Goal: Task Accomplishment & Management: Manage account settings

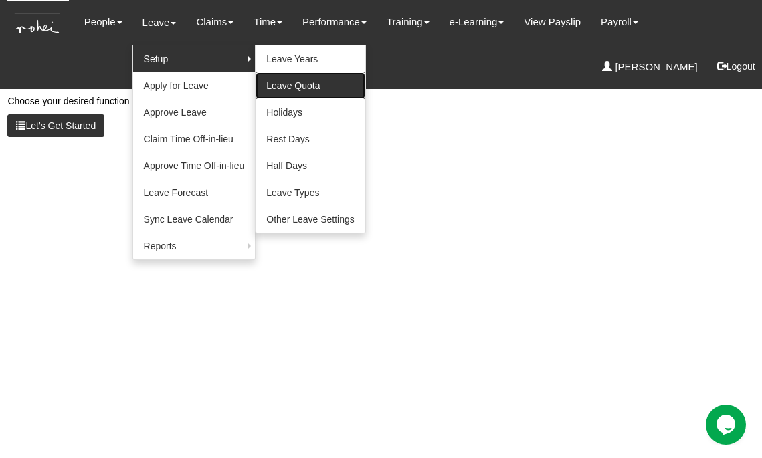
click at [287, 87] on link "Leave Quota" at bounding box center [311, 85] width 110 height 27
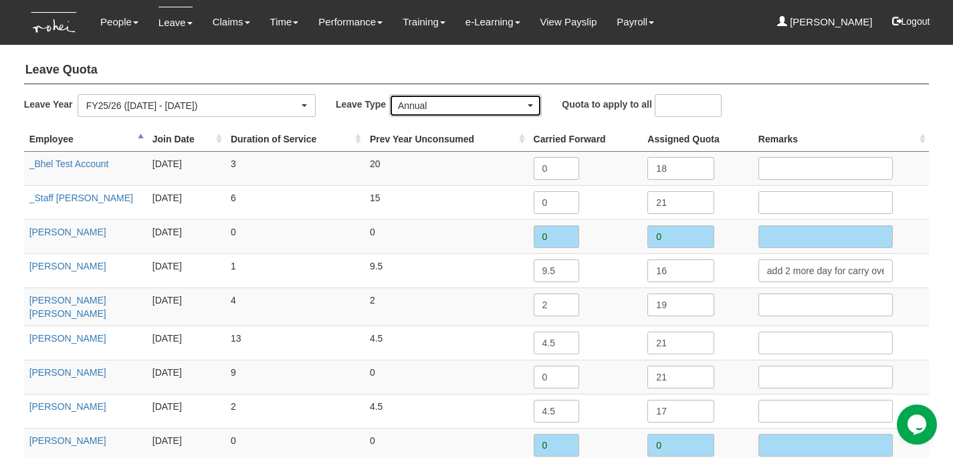
click at [431, 102] on div "Annual" at bounding box center [461, 105] width 127 height 13
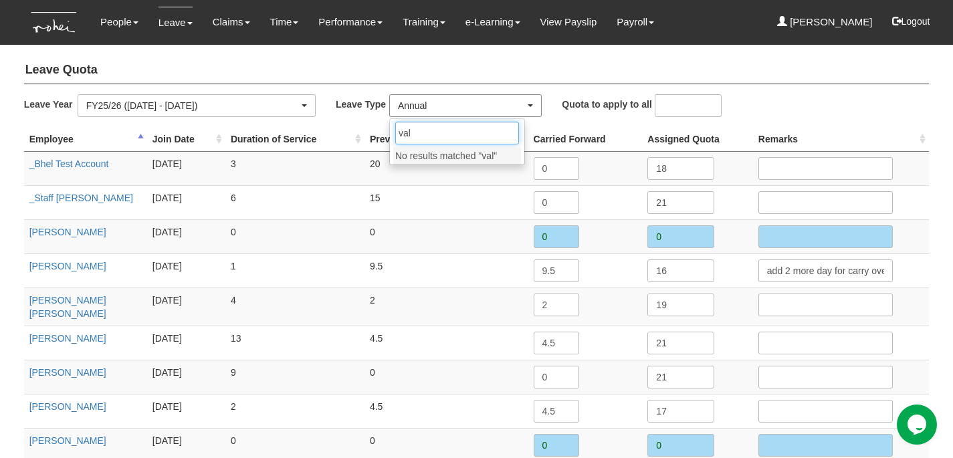
type input "val"
click at [439, 105] on div "Annual" at bounding box center [461, 105] width 127 height 13
type input "val"
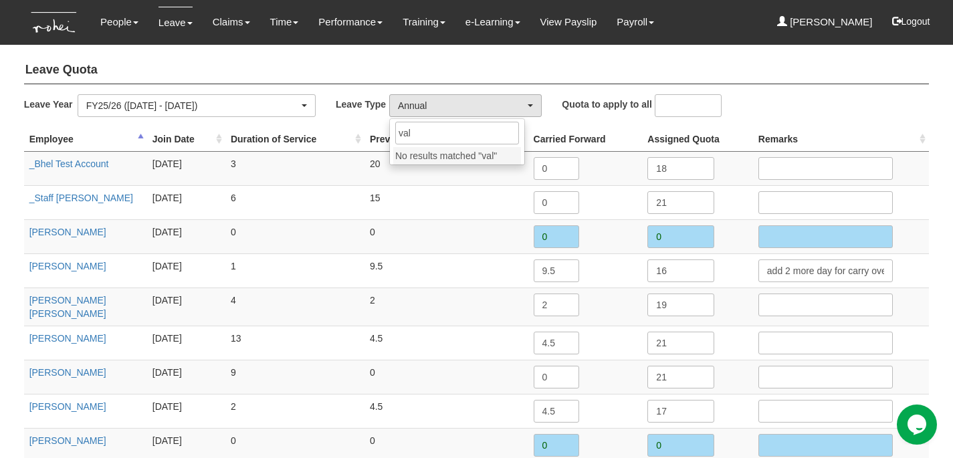
click at [318, 114] on div "Leave Year FY25/26 (1/4/2025 - 31/3/2026) FY24/25 (1/4/2024 - 31/3/2025) FY23/2…" at bounding box center [175, 105] width 302 height 23
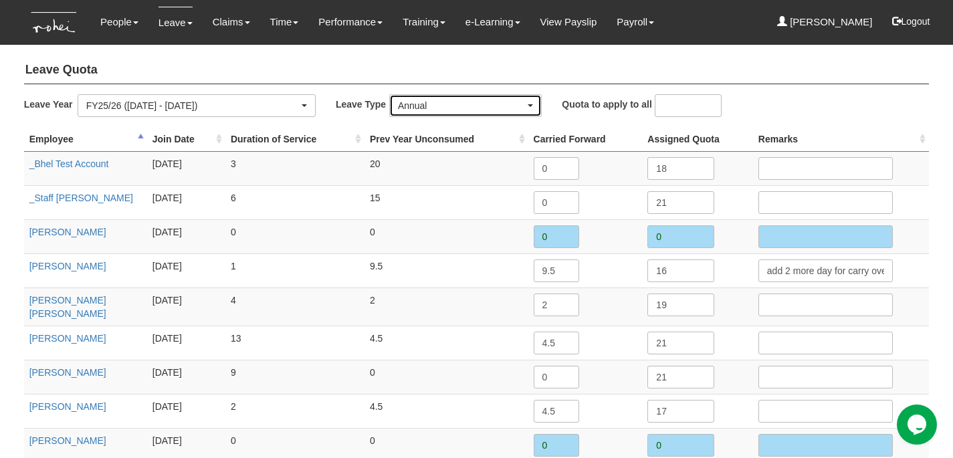
click at [462, 111] on div "Annual" at bounding box center [461, 105] width 127 height 13
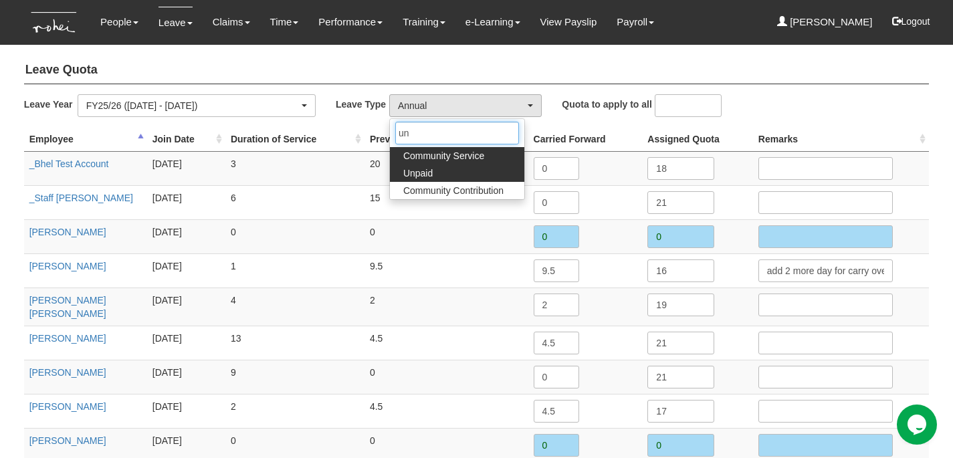
type input "un"
click at [443, 168] on link "Unpaid" at bounding box center [457, 173] width 134 height 17
select select "15"
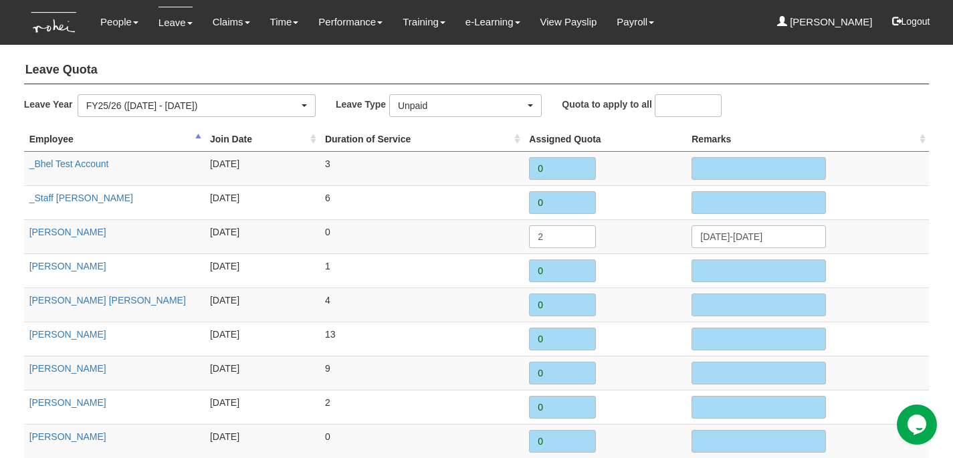
click at [371, 64] on h4 "Leave Quota" at bounding box center [477, 70] width 906 height 27
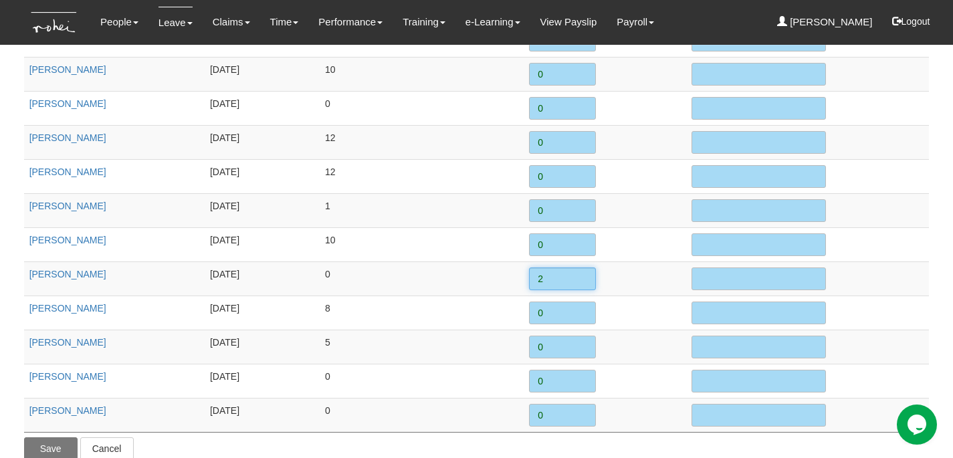
drag, startPoint x: 538, startPoint y: 256, endPoint x: 524, endPoint y: 256, distance: 14.1
click at [524, 262] on td "2" at bounding box center [605, 279] width 163 height 34
type input "2"
click at [732, 268] on input "text" at bounding box center [759, 279] width 134 height 23
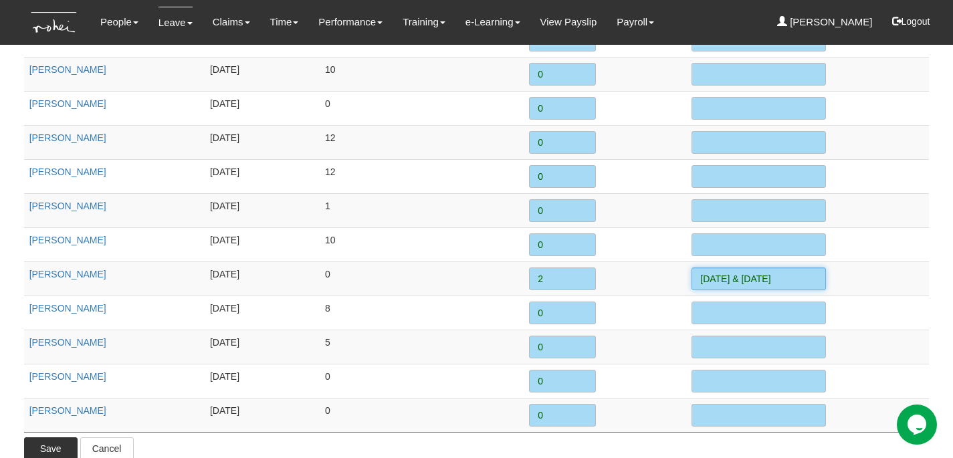
type input "11 & 12 Sep"
click at [54, 437] on input "Save" at bounding box center [51, 448] width 54 height 23
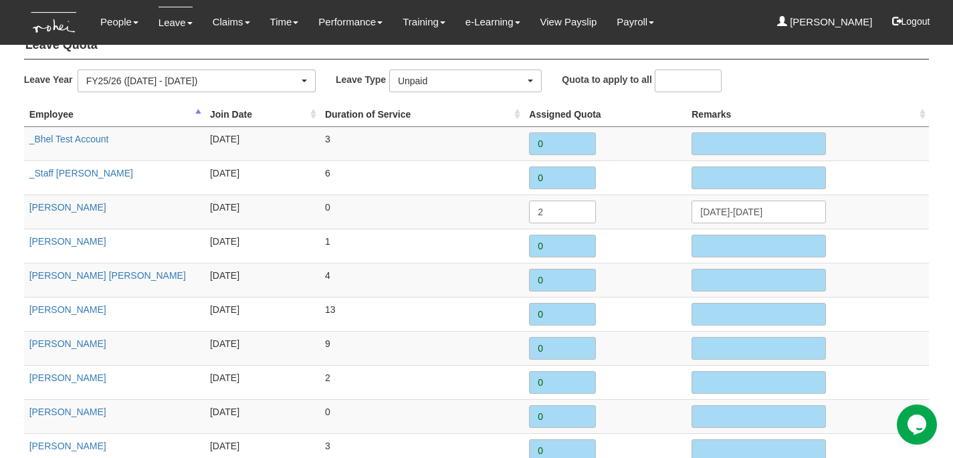
scroll to position [0, 0]
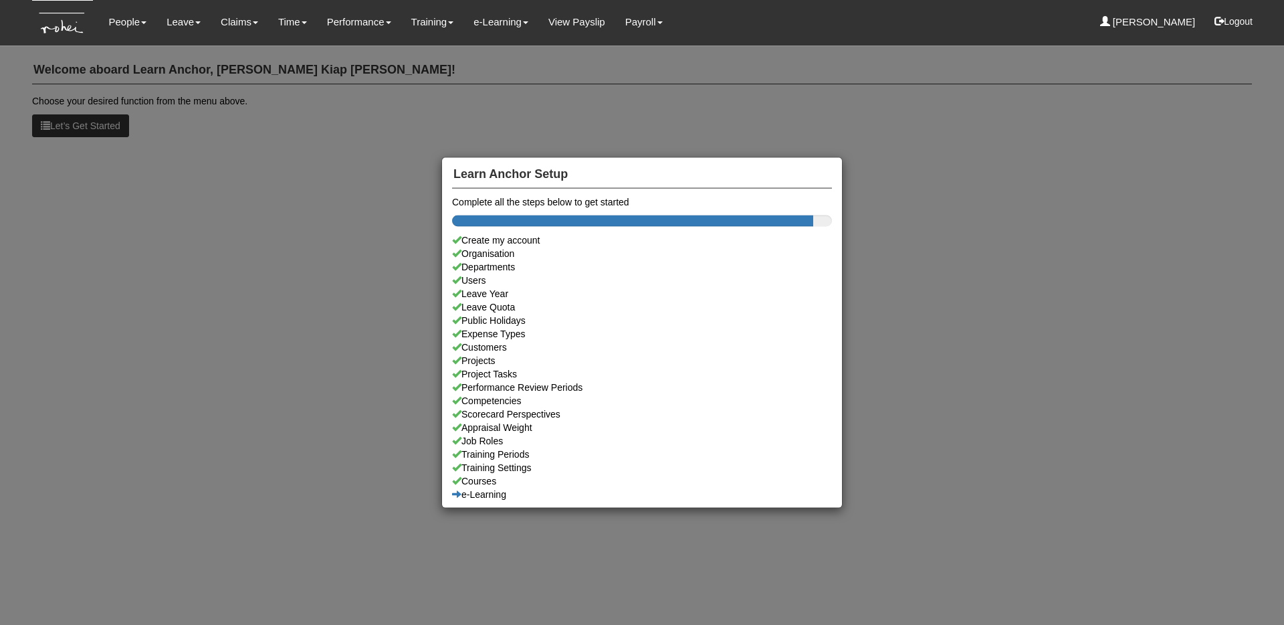
click at [143, 32] on div "Learn Anchor Setup Complete all the steps below to get started Create my accoun…" at bounding box center [642, 312] width 1284 height 625
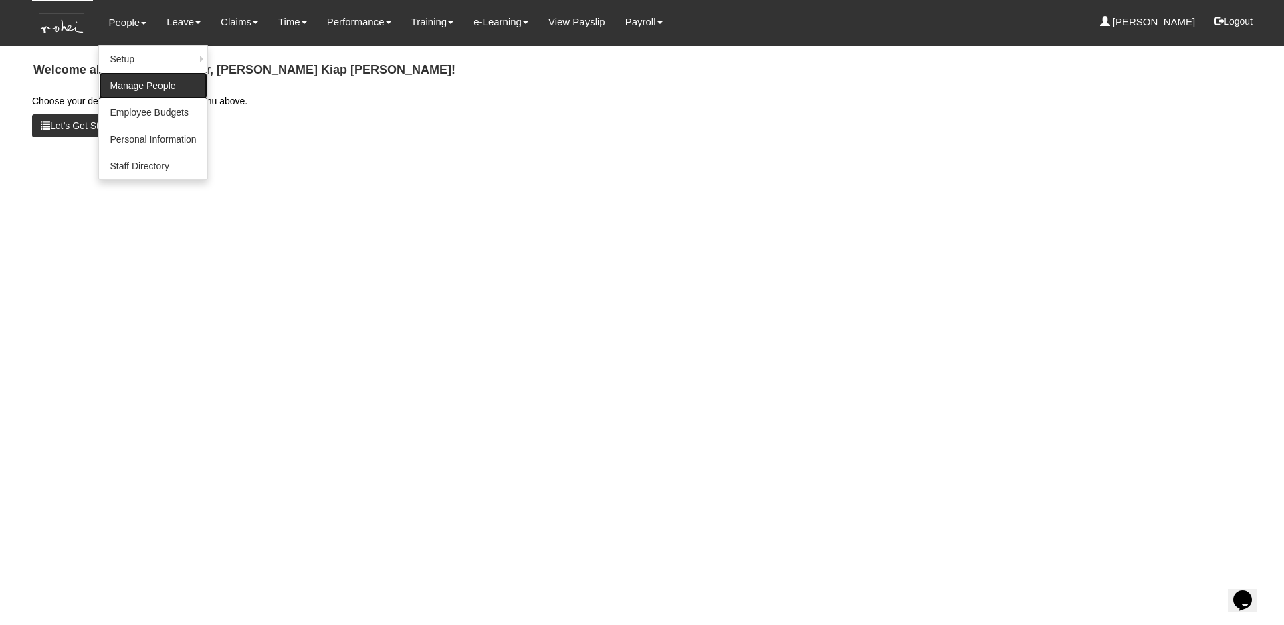
click at [142, 79] on link "Manage People" at bounding box center [153, 85] width 108 height 27
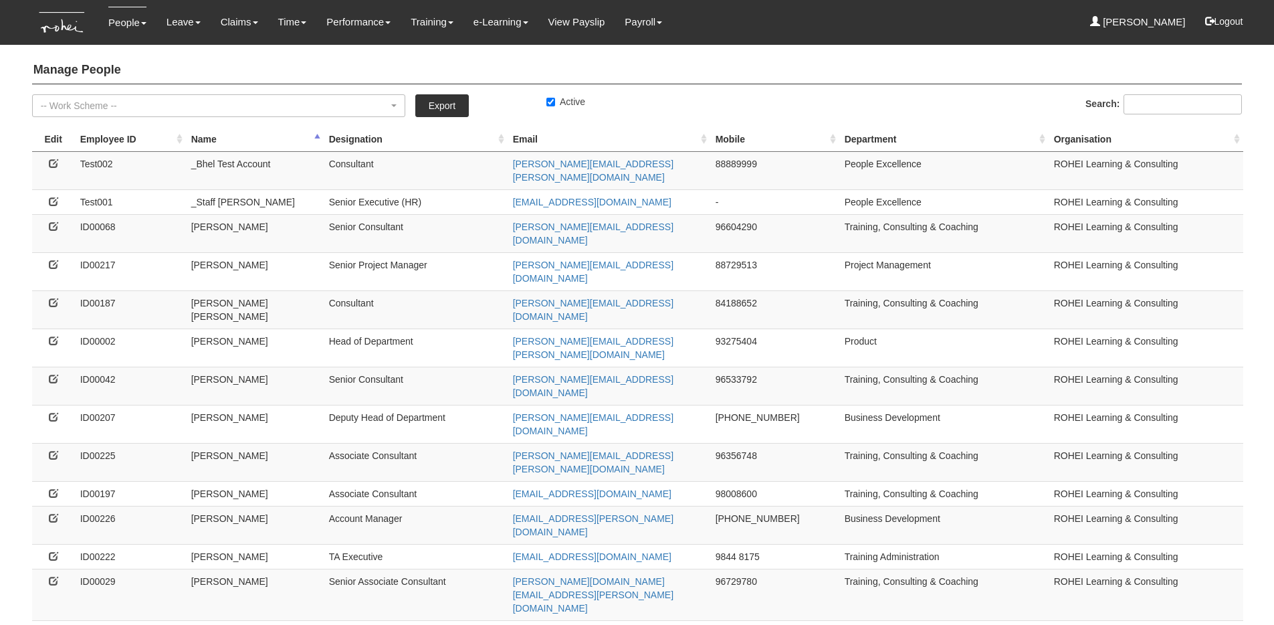
select select "50"
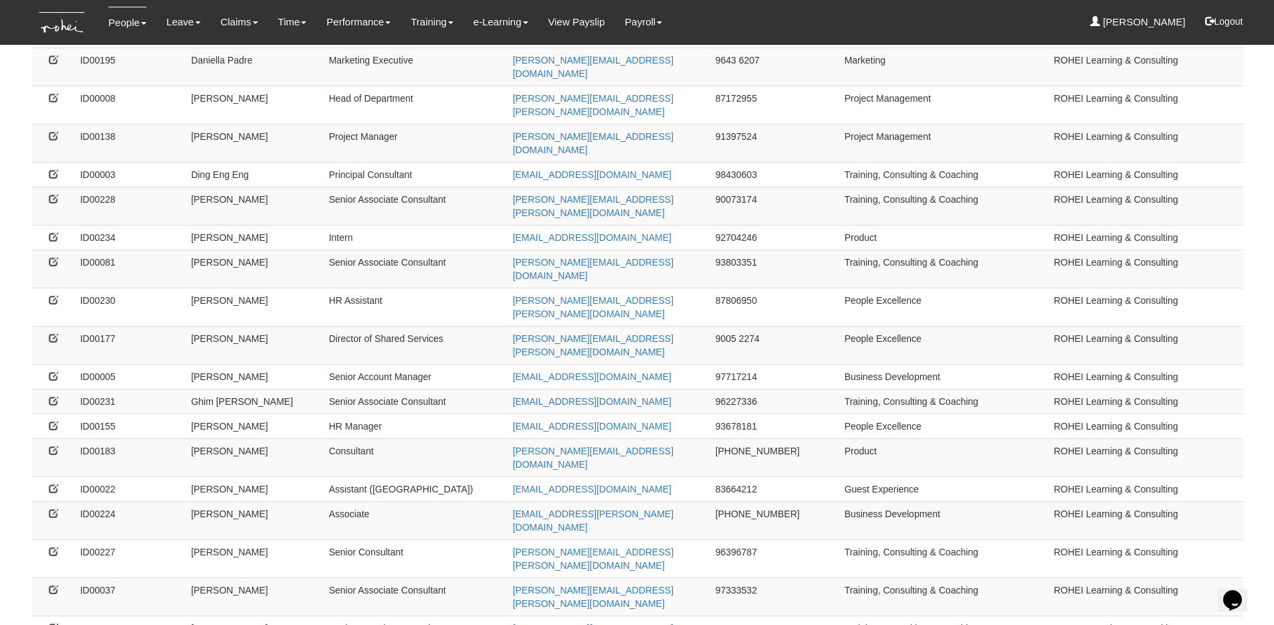
scroll to position [680, 0]
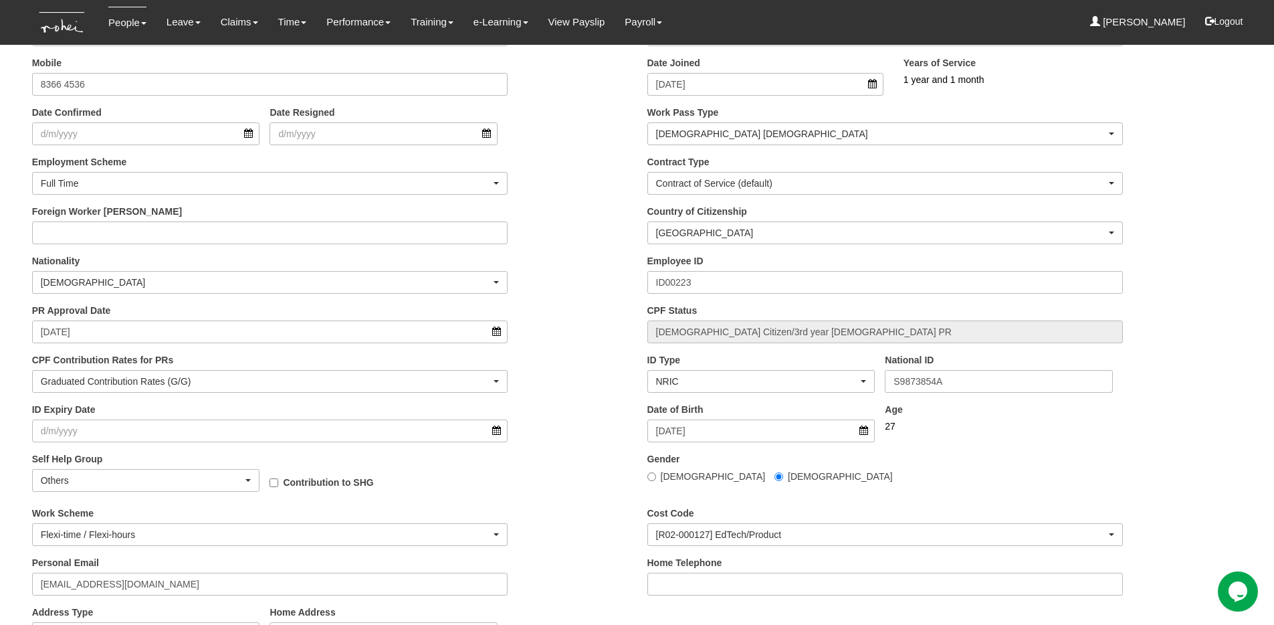
scroll to position [353, 0]
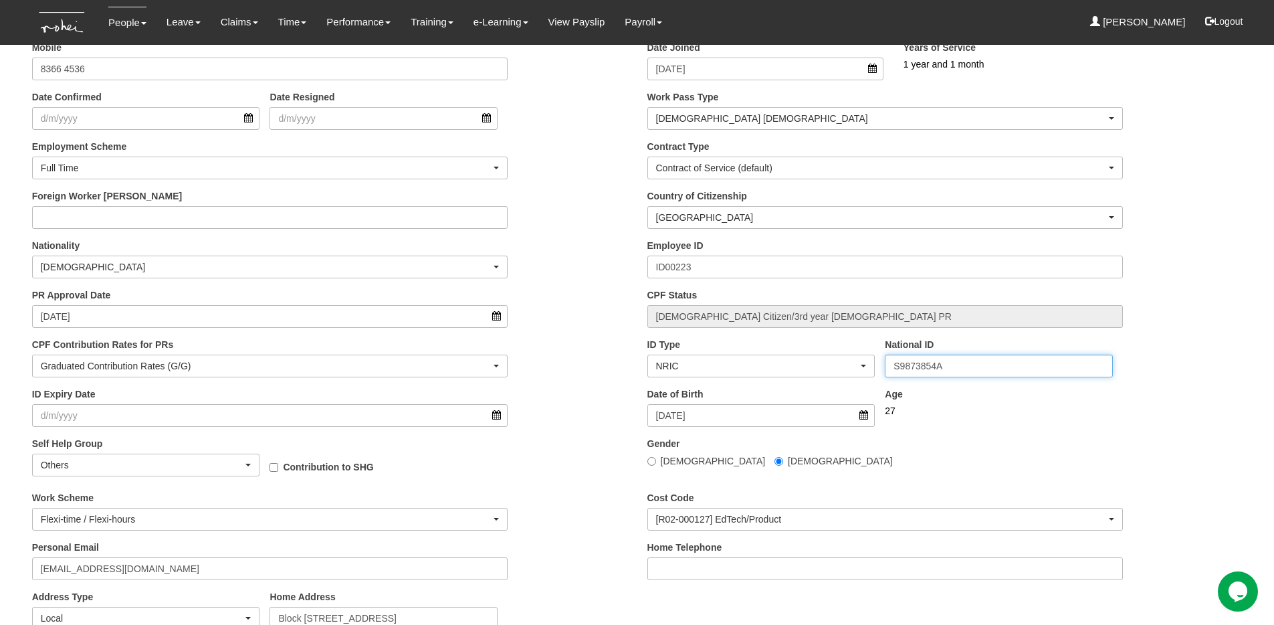
click at [940, 357] on input "S9873854A" at bounding box center [999, 366] width 228 height 23
click at [931, 365] on input "S9873854A" at bounding box center [999, 366] width 228 height 23
click at [957, 366] on input "S9873854A" at bounding box center [999, 366] width 228 height 23
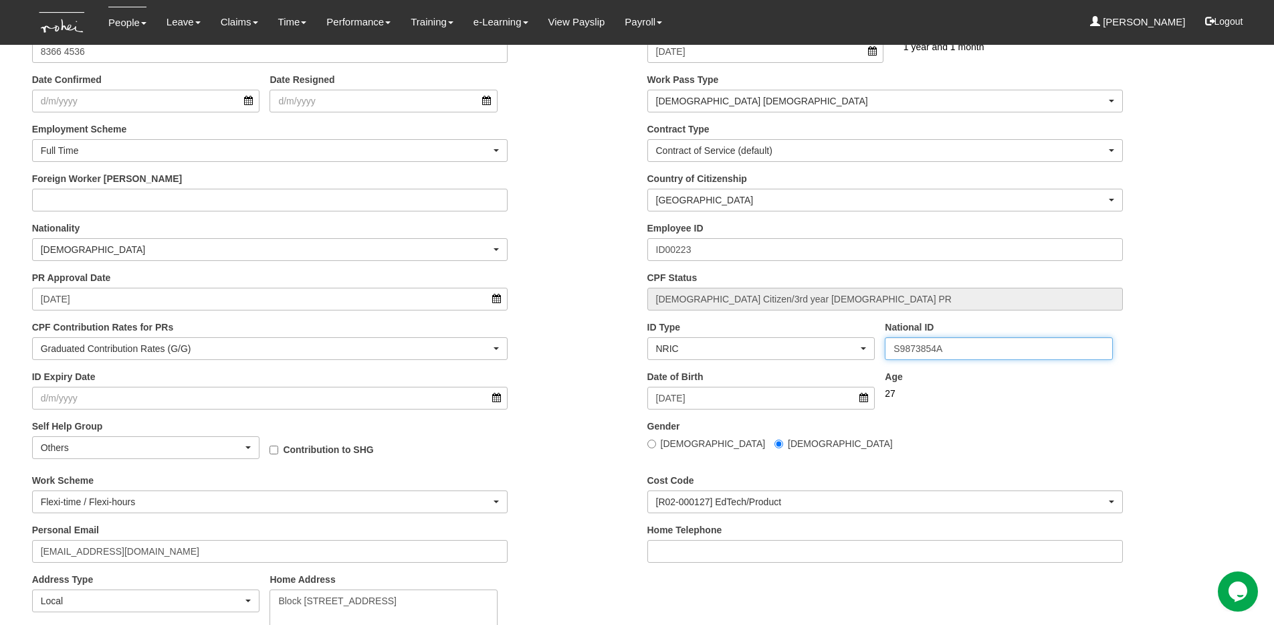
scroll to position [433, 0]
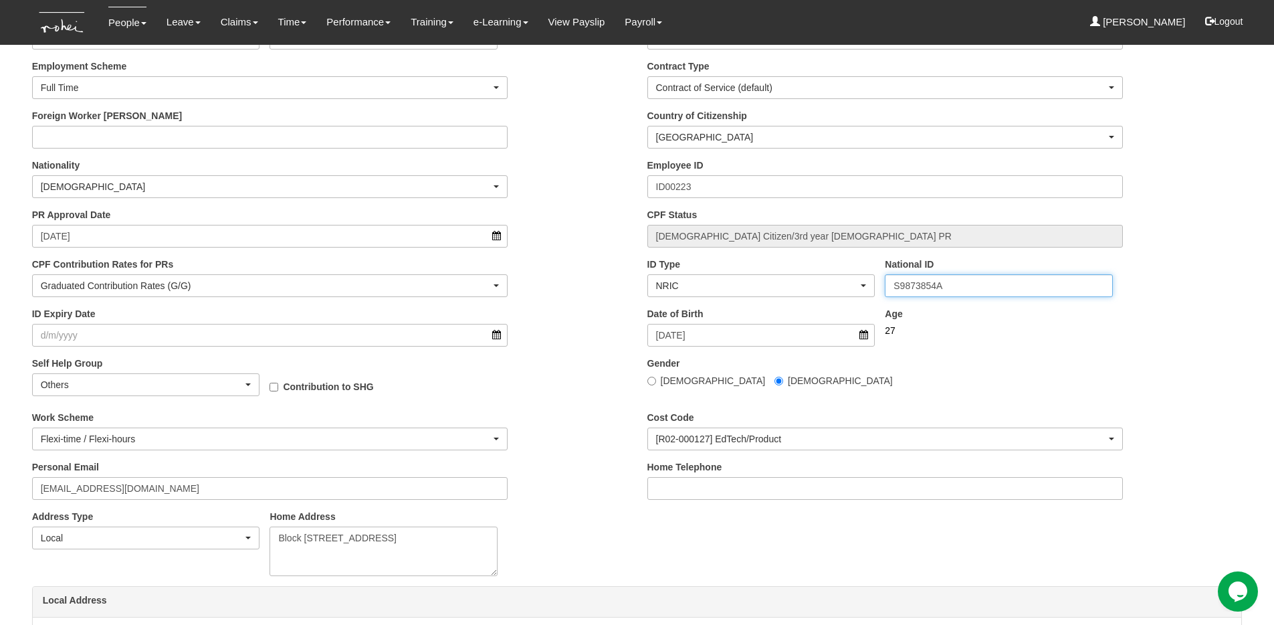
click at [946, 289] on input "S9873854A" at bounding box center [999, 285] width 228 height 23
drag, startPoint x: 955, startPoint y: 289, endPoint x: 835, endPoint y: 287, distance: 120.4
click at [835, 287] on div "ID Type NRIC FIN Immigration File Ref No. Work Permit No. Malaysian I/C Passpor…" at bounding box center [944, 282] width 615 height 49
paste input "Facilitate Learning Experiences for Adult Learners and Assess Competence based …"
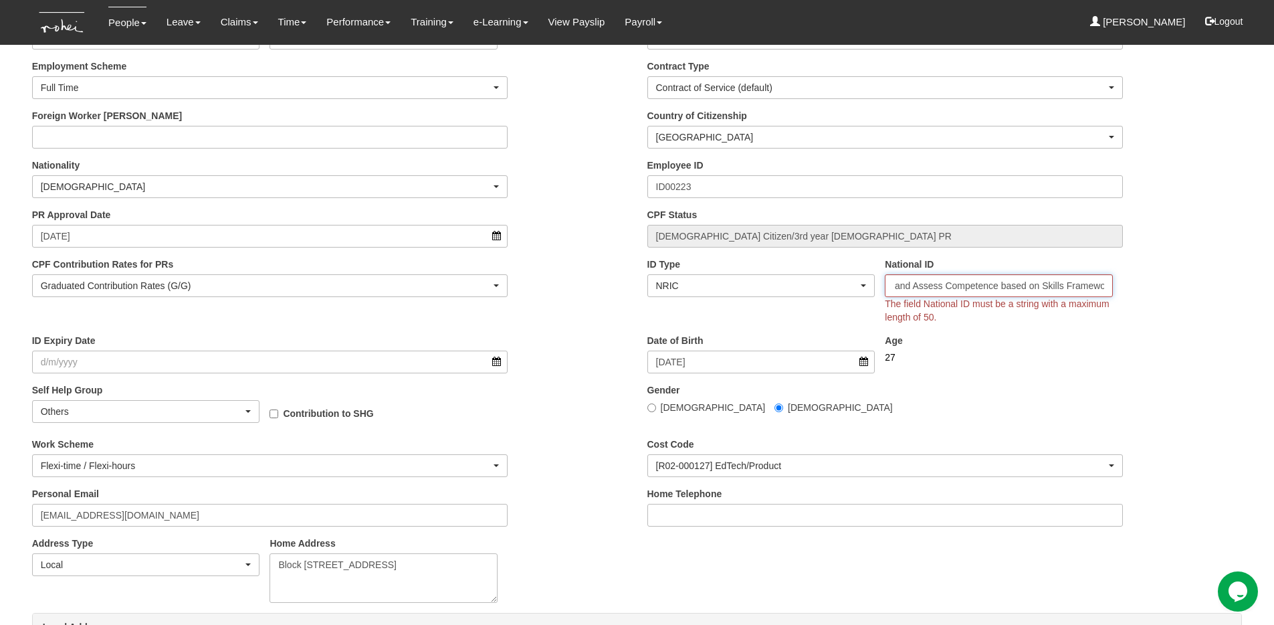
type input "S9873854A"
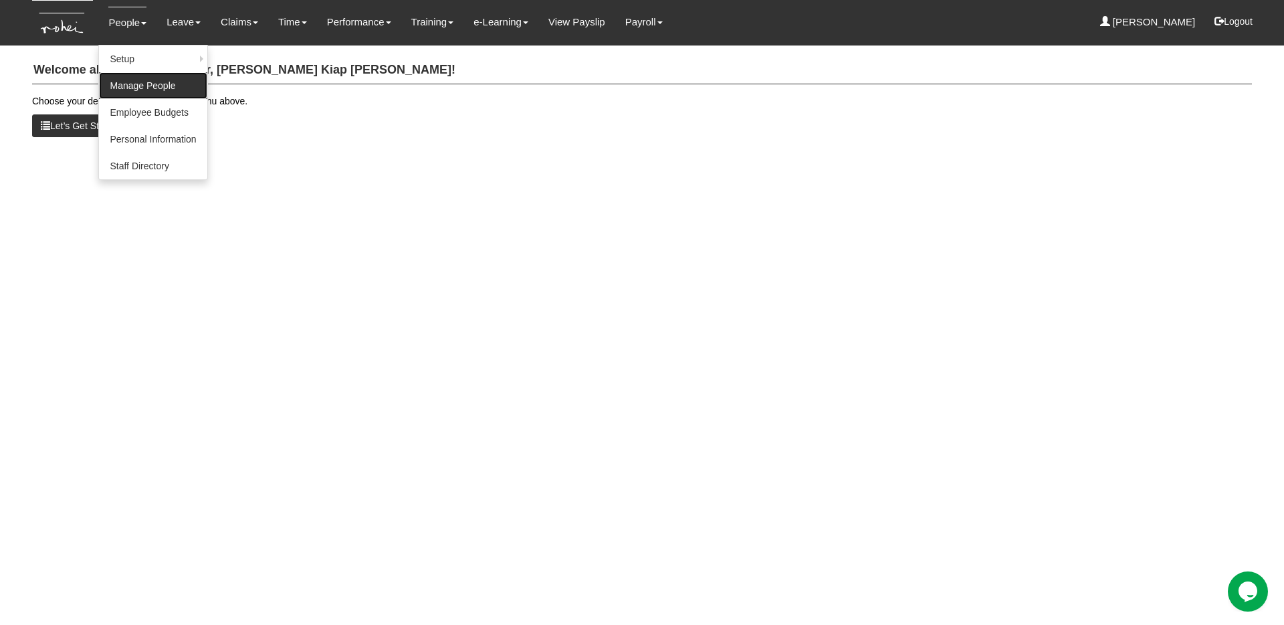
click at [144, 89] on link "Manage People" at bounding box center [153, 85] width 108 height 27
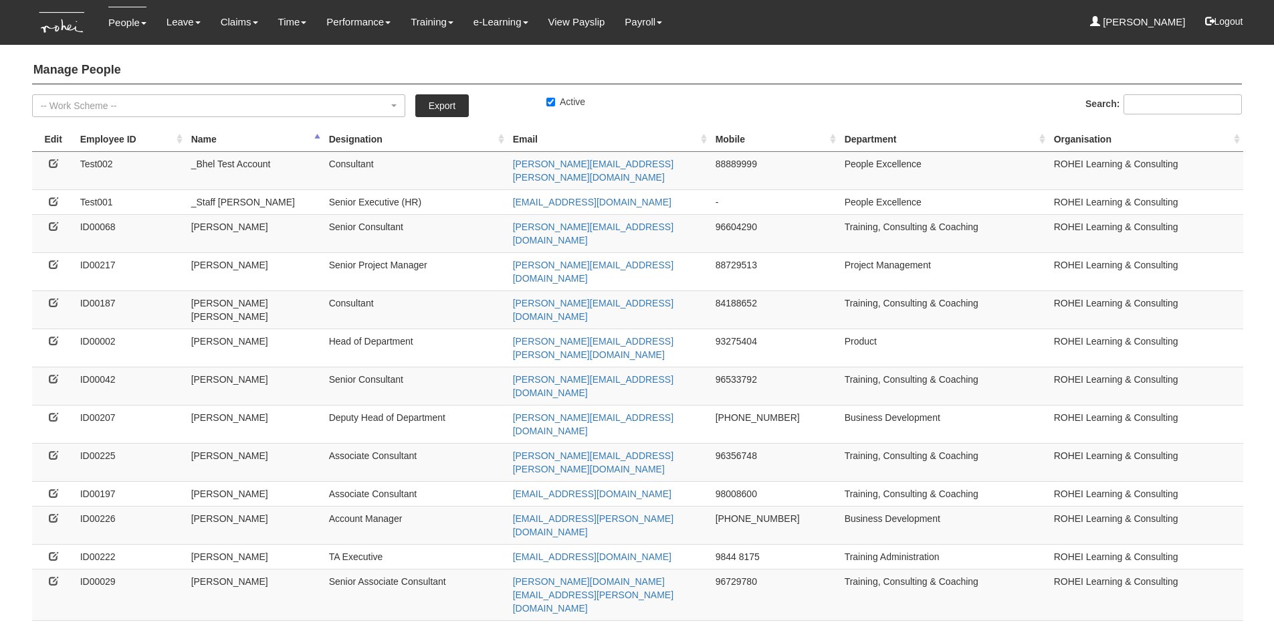
select select "50"
click at [898, 136] on th "Department" at bounding box center [943, 139] width 209 height 25
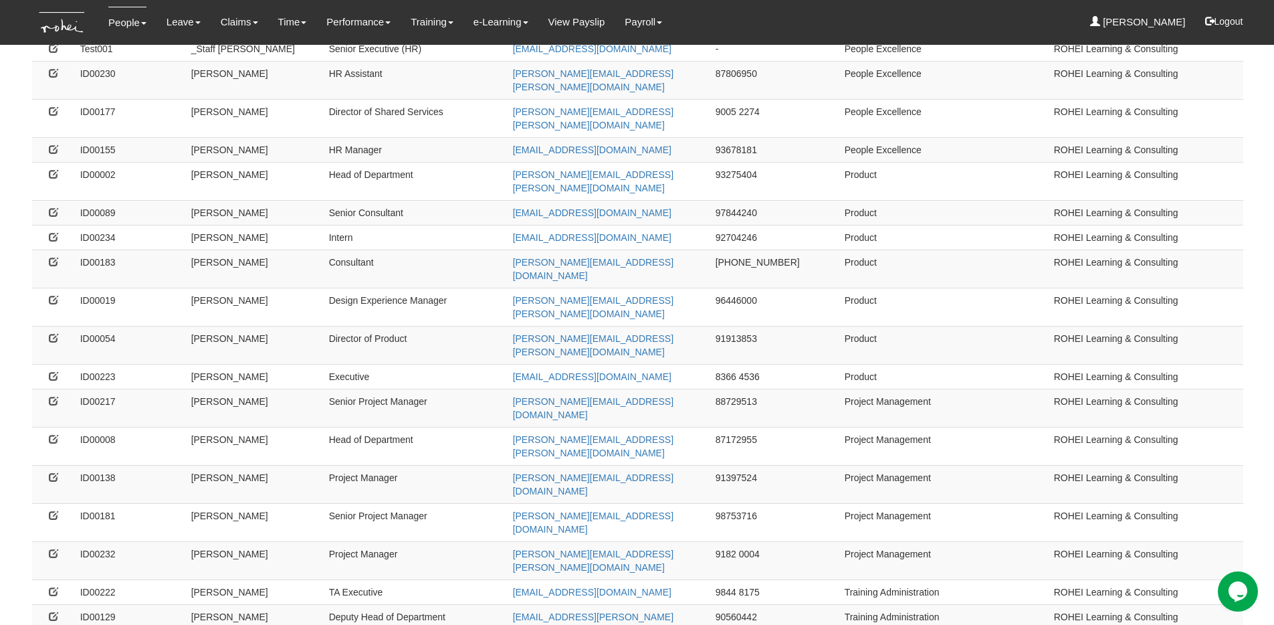
scroll to position [800, 0]
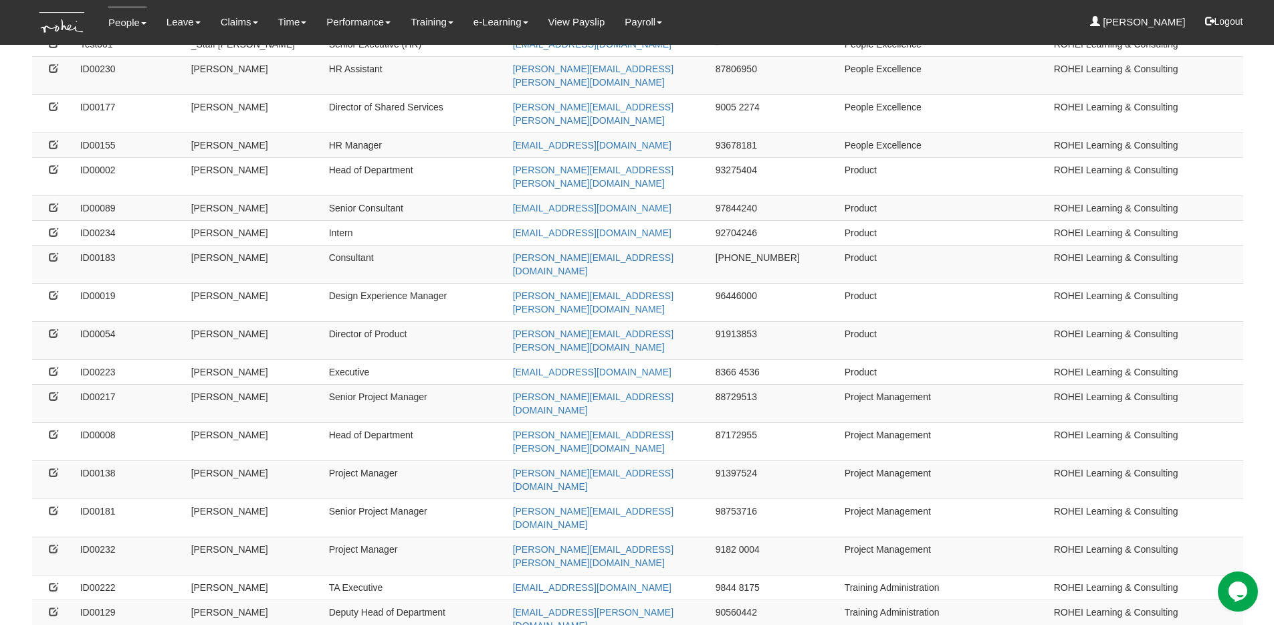
drag, startPoint x: 845, startPoint y: 379, endPoint x: 994, endPoint y: 384, distance: 149.3
copy td "Training, Consulting & Coaching"
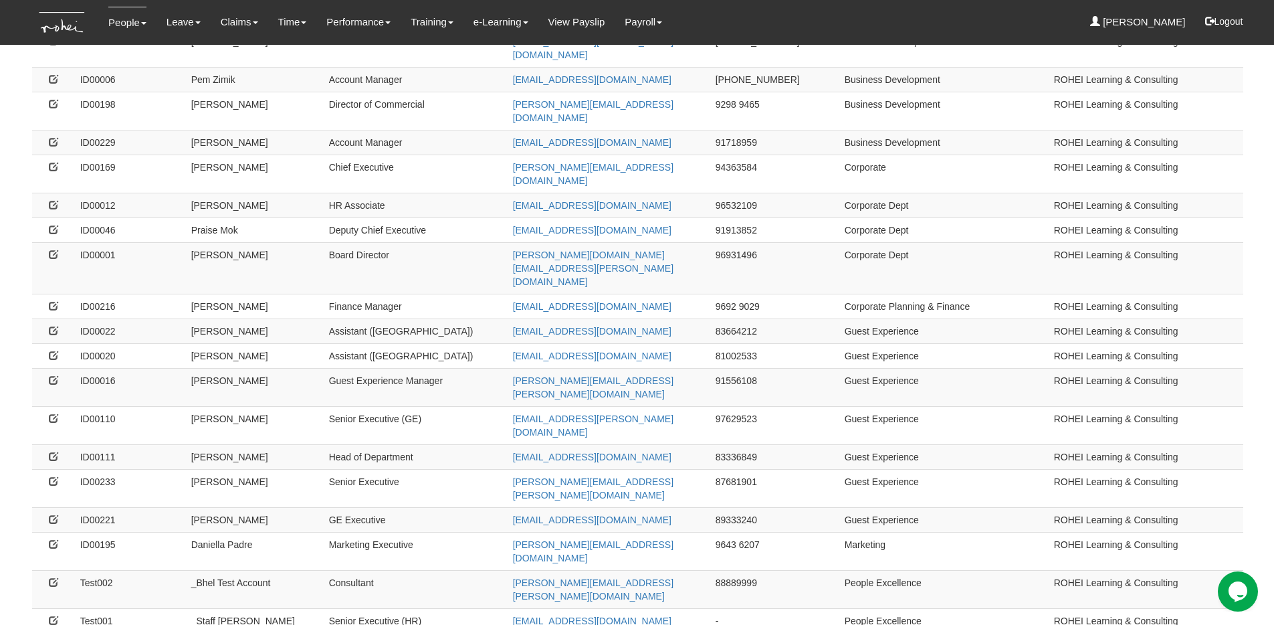
scroll to position [211, 0]
